Goal: Communication & Community: Connect with others

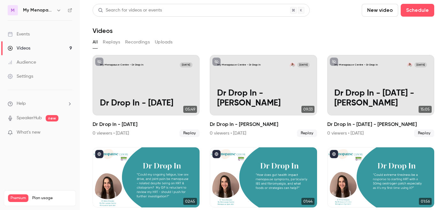
click at [58, 11] on icon "button" at bounding box center [58, 10] width 5 height 5
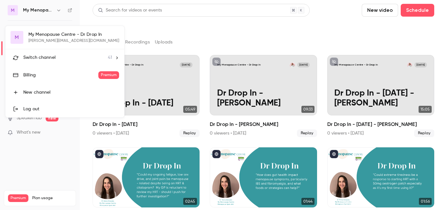
click at [48, 55] on span "Switch channel" at bounding box center [39, 57] width 32 height 7
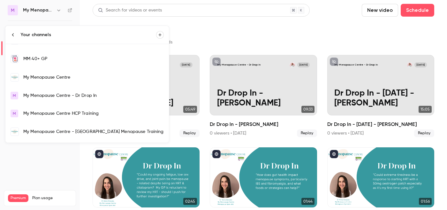
scroll to position [431, 0]
click at [48, 79] on div "My Menopause Centre" at bounding box center [93, 78] width 140 height 6
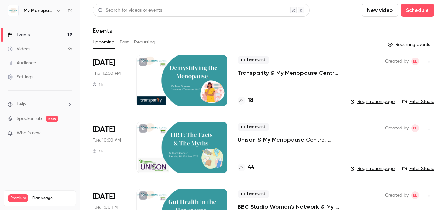
click at [428, 62] on icon "button" at bounding box center [428, 61] width 5 height 4
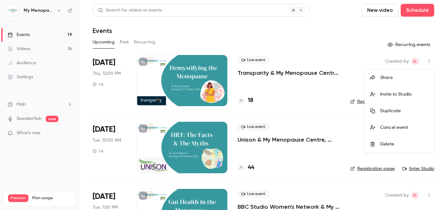
click at [386, 92] on div "Invite to Studio" at bounding box center [404, 94] width 48 height 6
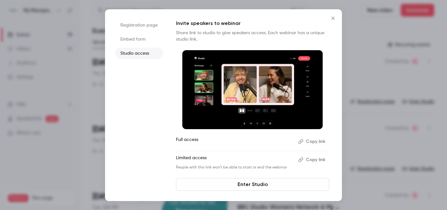
click at [308, 142] on button "Copy link" at bounding box center [311, 141] width 33 height 10
